Goal: Task Accomplishment & Management: Use online tool/utility

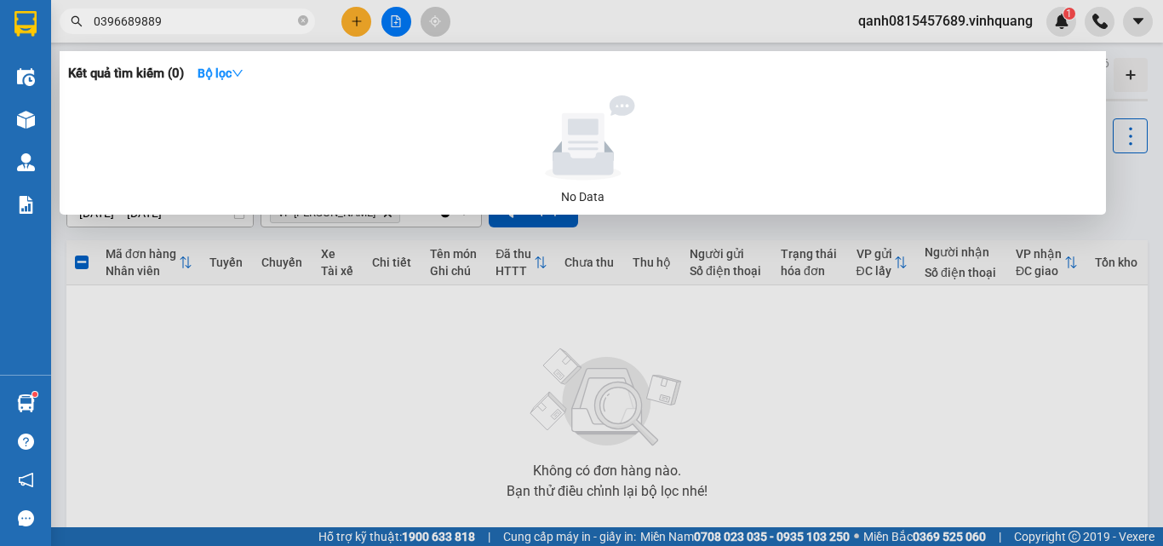
type input "0396689889"
click at [398, 18] on div at bounding box center [581, 273] width 1163 height 546
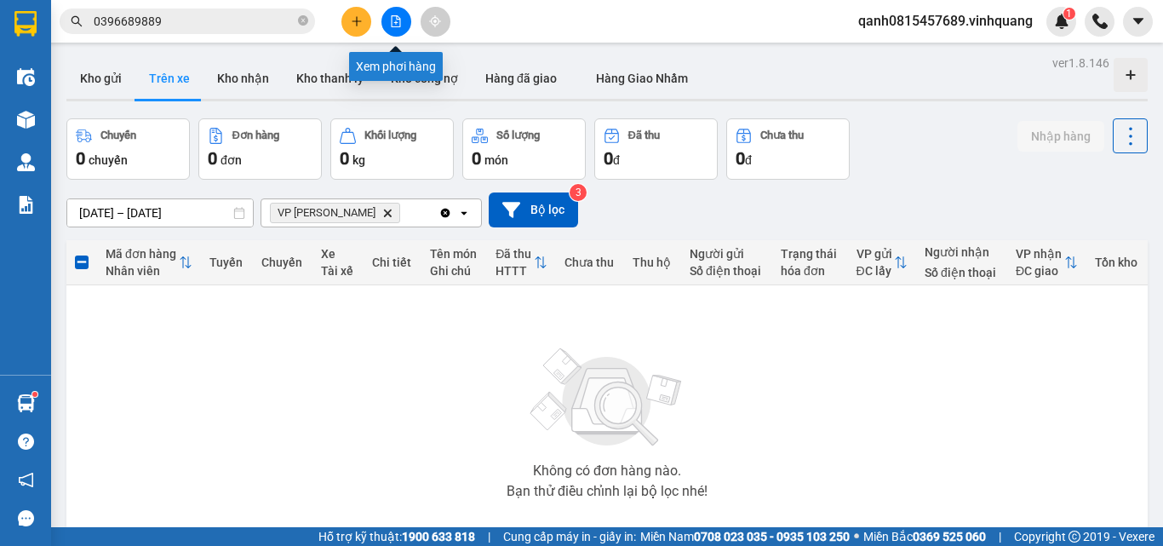
click at [395, 18] on icon "file-add" at bounding box center [396, 21] width 12 height 12
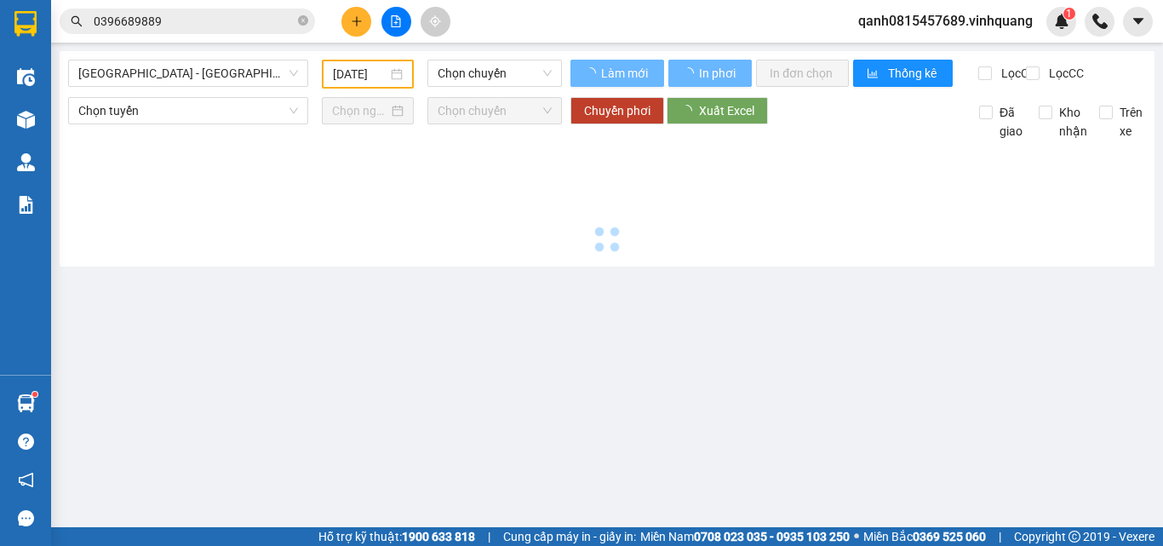
type input "[DATE]"
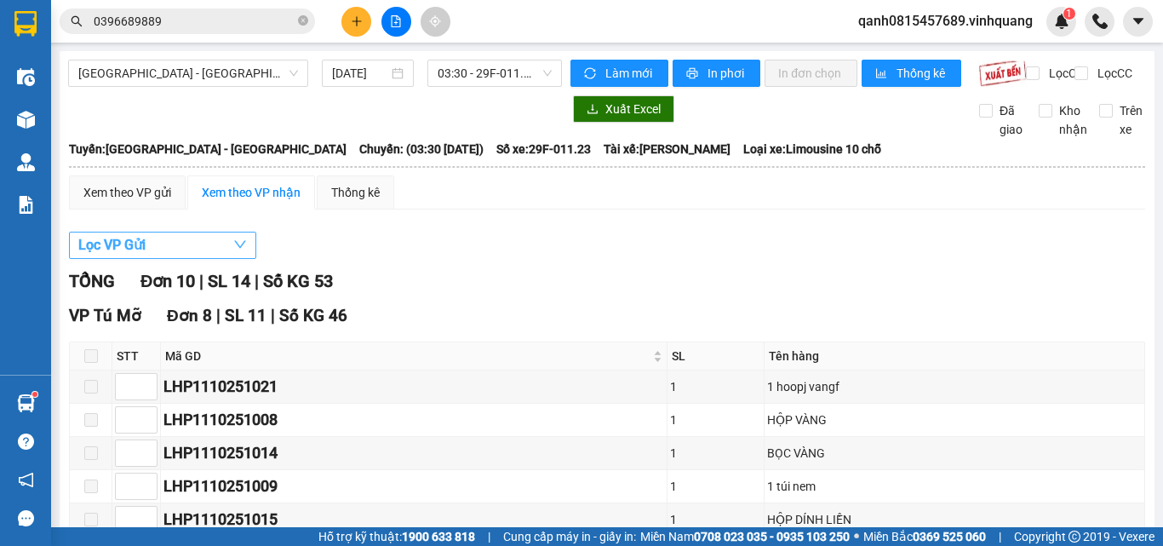
click at [227, 253] on button "Lọc VP Gửi" at bounding box center [162, 245] width 187 height 27
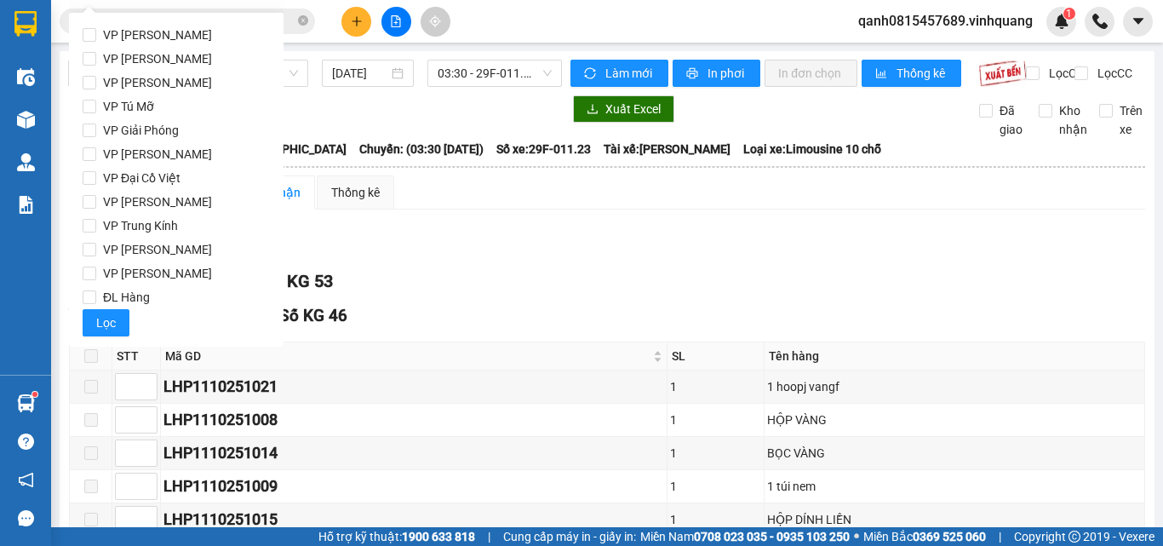
click at [452, 232] on div "Xem theo VP gửi Xem theo VP nhận Thống kê Lọc VP Gửi TỔNG Đơn 10 | SL 14 | Số …" at bounding box center [607, 541] width 1077 height 733
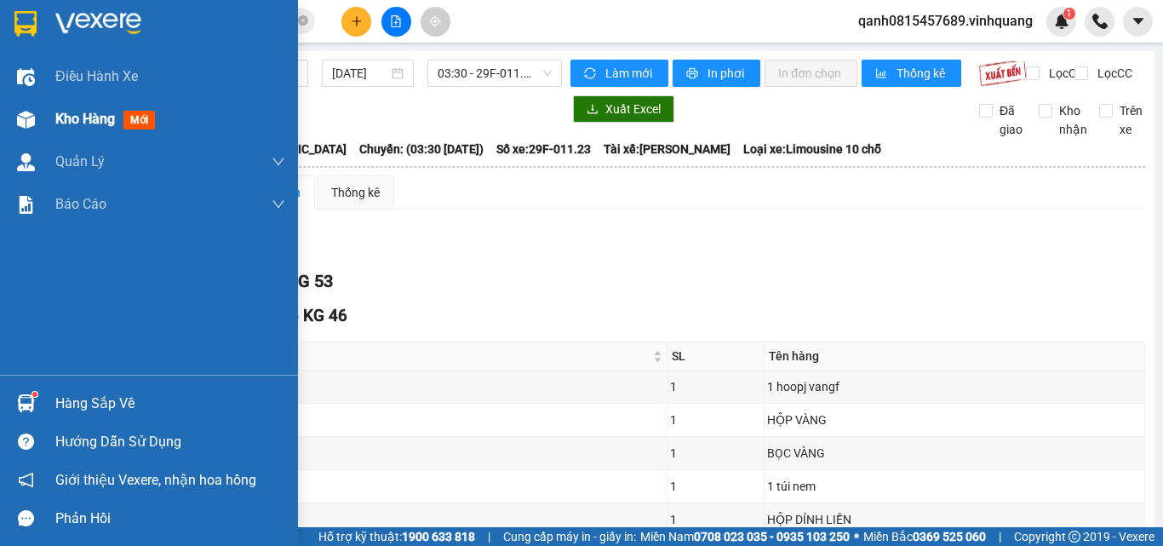
click at [53, 123] on div "Kho hàng mới" at bounding box center [149, 119] width 298 height 43
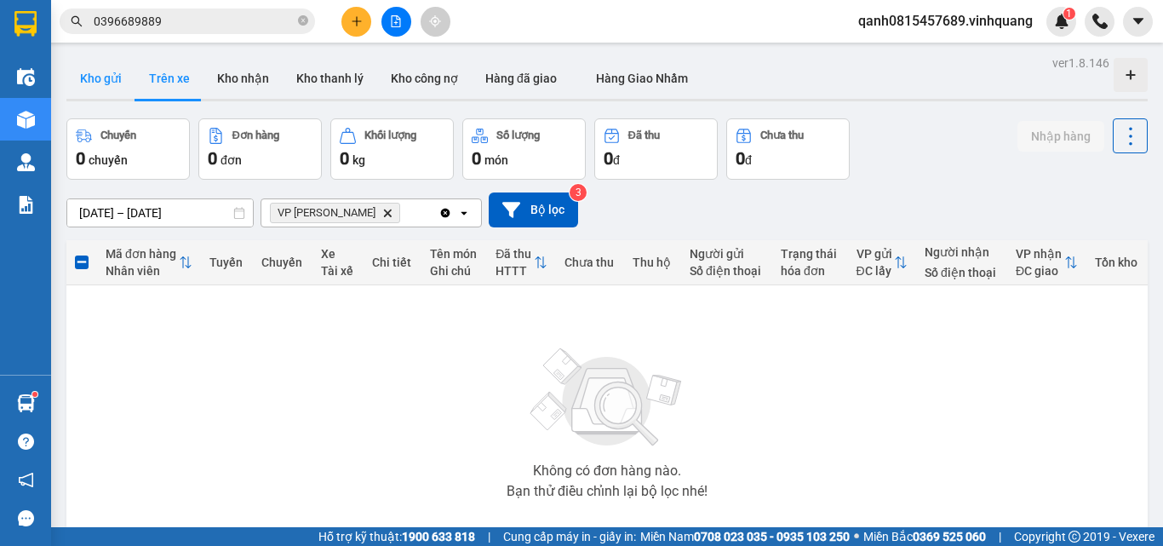
click at [106, 84] on button "Kho gửi" at bounding box center [100, 78] width 69 height 41
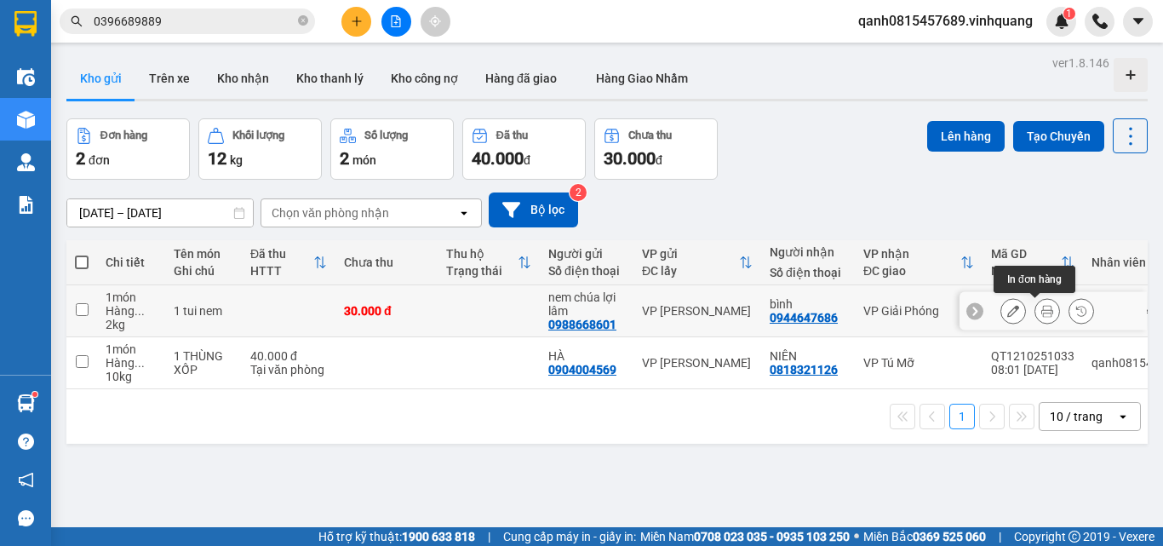
click at [1042, 309] on icon at bounding box center [1048, 311] width 12 height 12
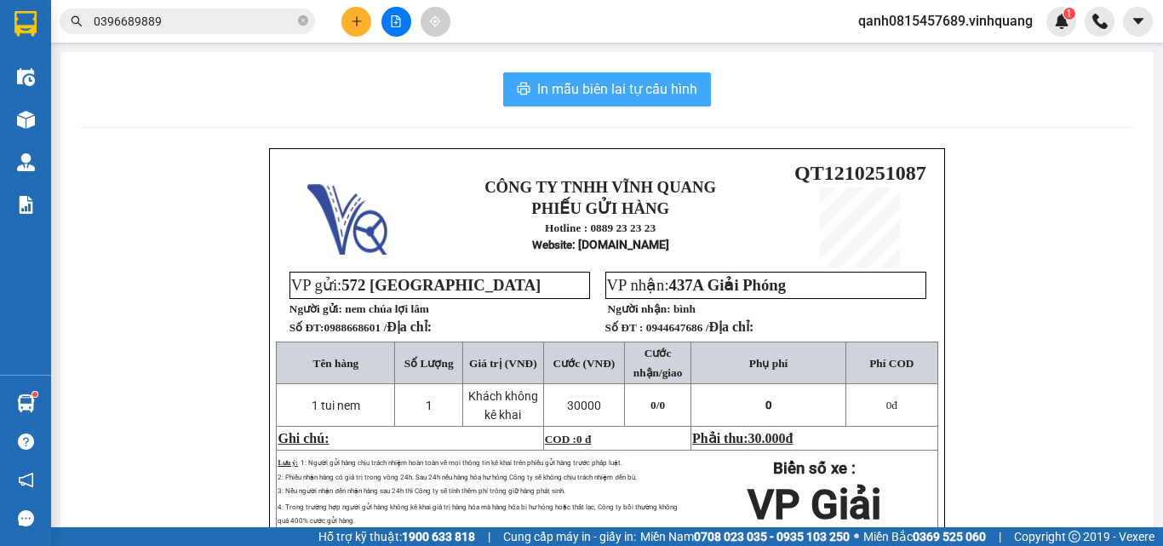
click at [598, 102] on button "In mẫu biên lai tự cấu hình" at bounding box center [607, 89] width 208 height 34
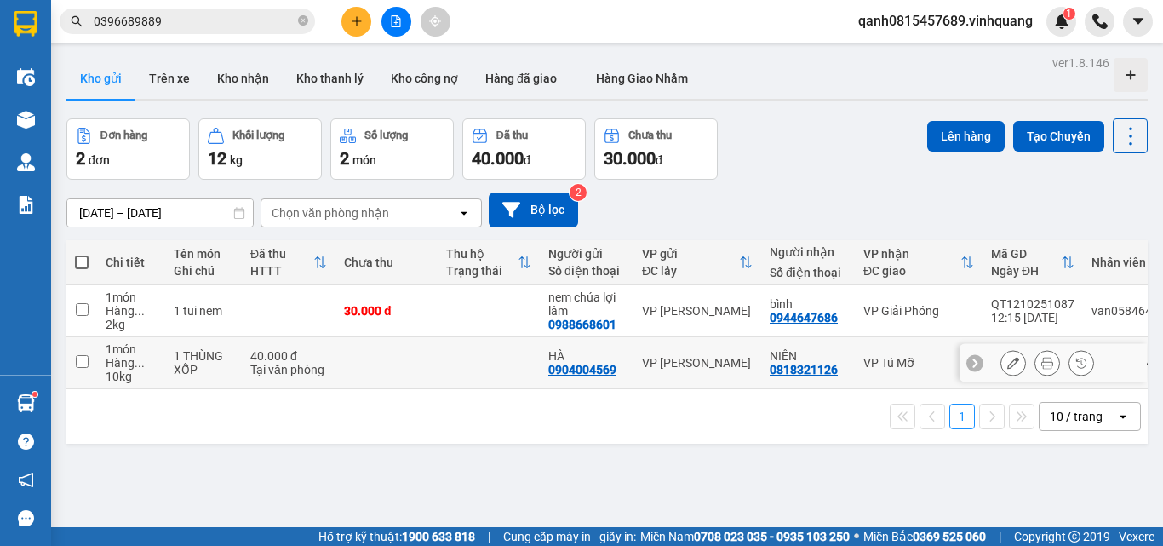
click at [83, 357] on input "checkbox" at bounding box center [82, 361] width 13 height 13
checkbox input "true"
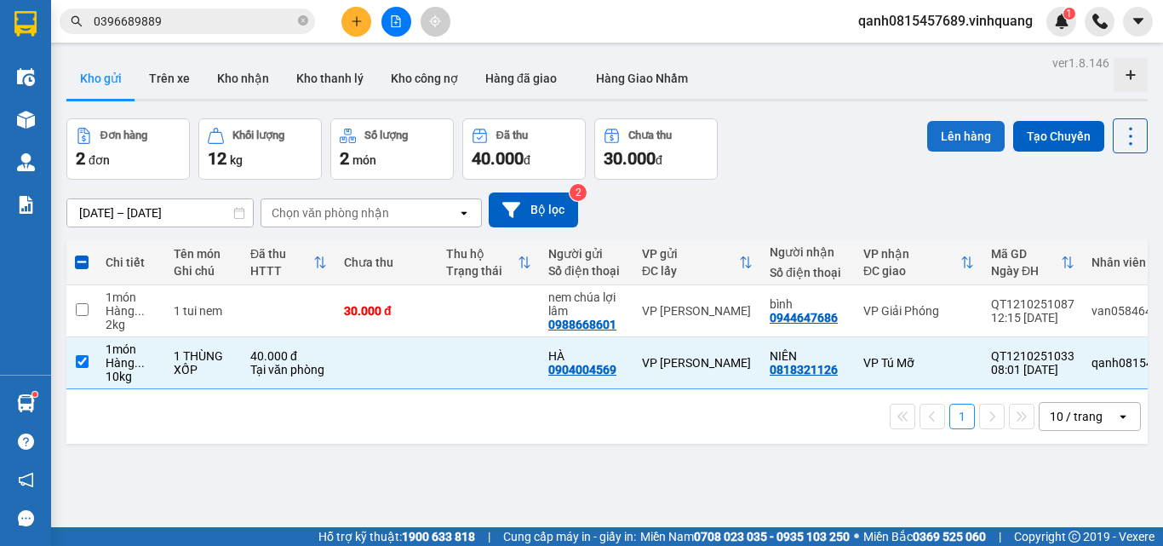
click at [949, 133] on button "Lên hàng" at bounding box center [967, 136] width 78 height 31
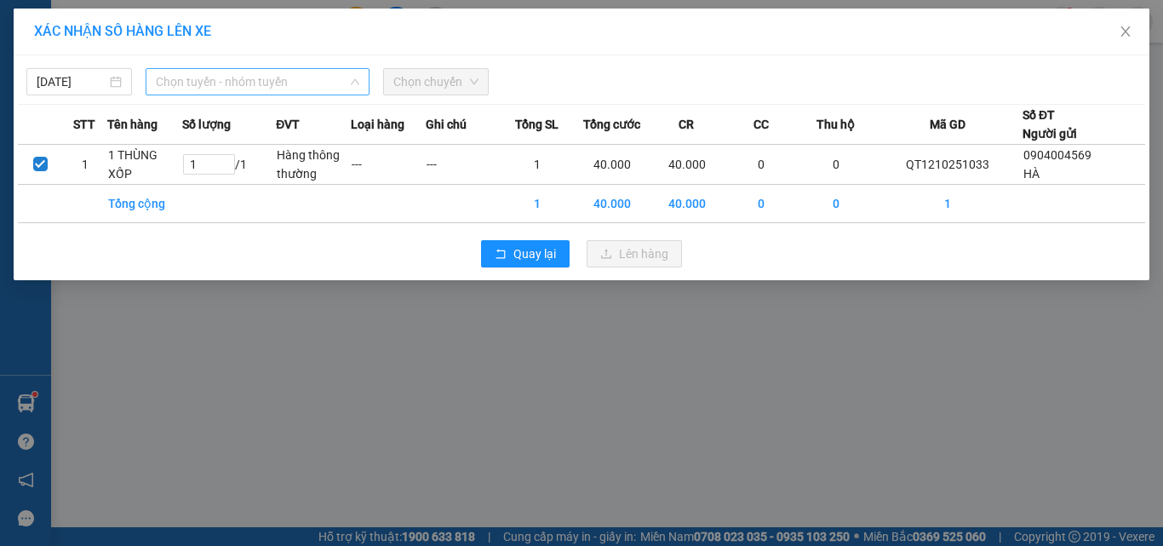
click at [295, 72] on span "Chọn tuyến - nhóm tuyến" at bounding box center [258, 82] width 204 height 26
click at [281, 90] on span "Chọn tuyến - nhóm tuyến" at bounding box center [258, 82] width 204 height 26
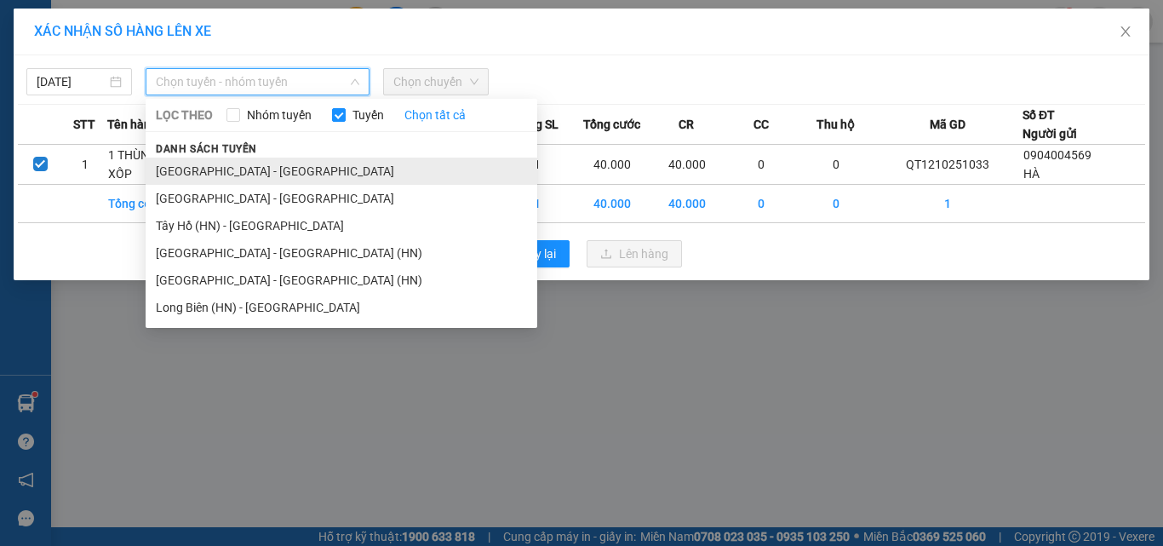
click at [257, 175] on li "[GEOGRAPHIC_DATA] - [GEOGRAPHIC_DATA]" at bounding box center [342, 171] width 392 height 27
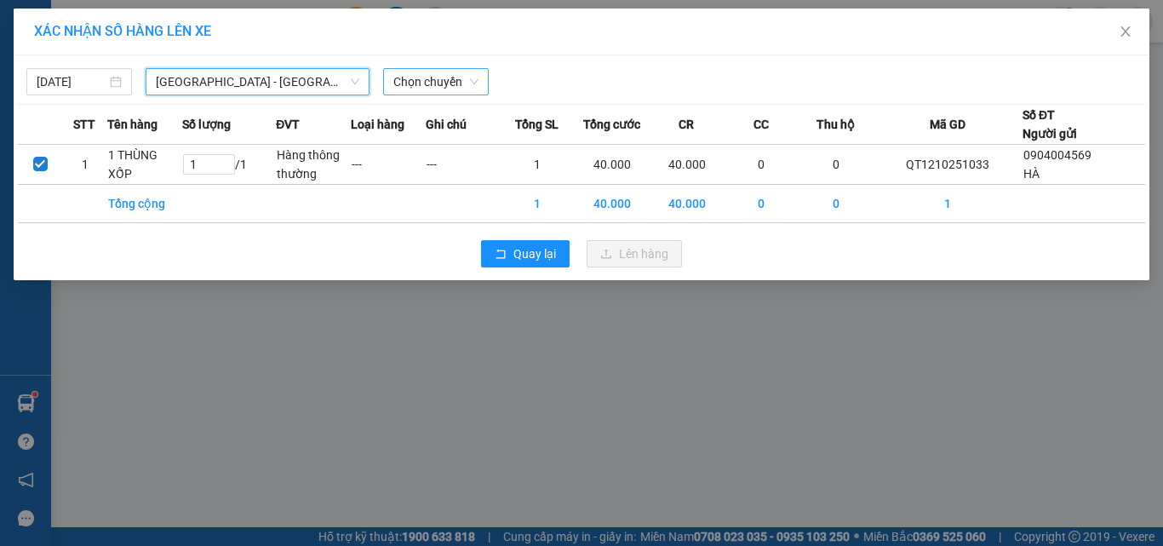
click at [451, 73] on span "Chọn chuyến" at bounding box center [436, 82] width 85 height 26
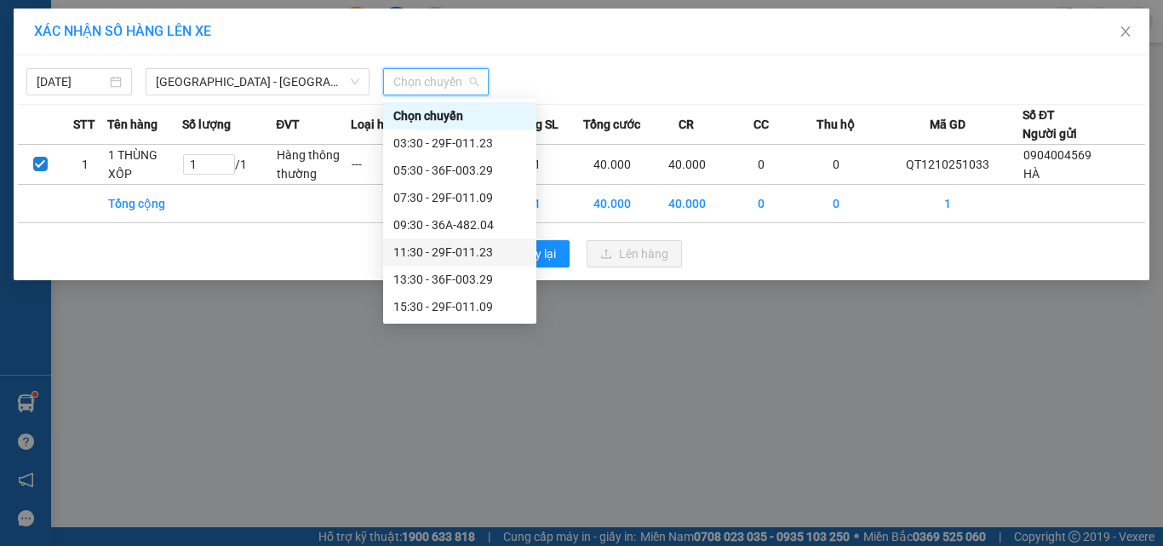
click at [442, 249] on div "11:30 - 29F-011.23" at bounding box center [460, 252] width 133 height 19
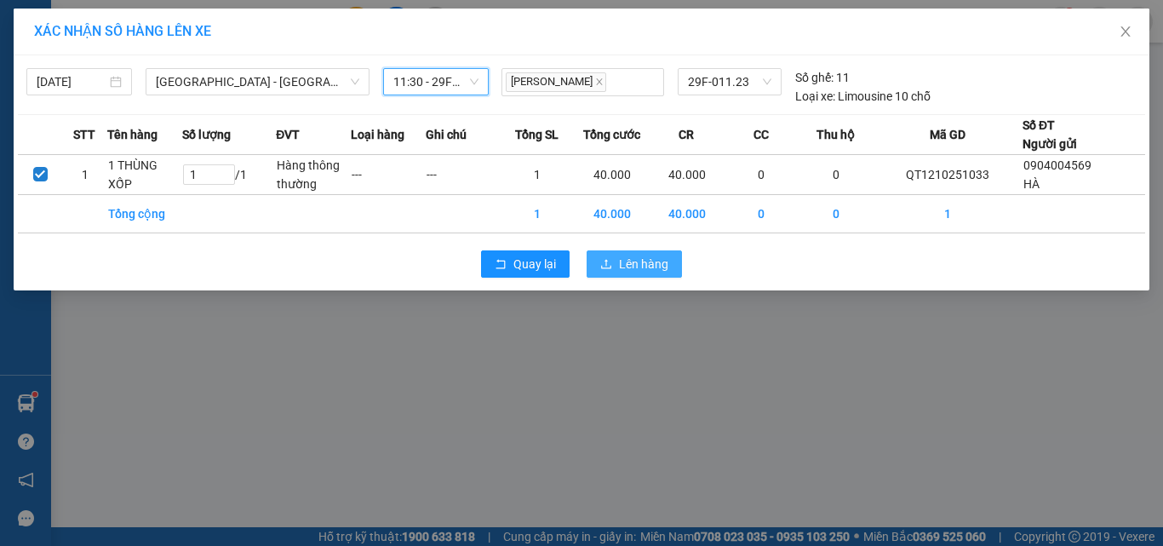
click at [628, 261] on span "Lên hàng" at bounding box center [643, 264] width 49 height 19
